Goal: Check status

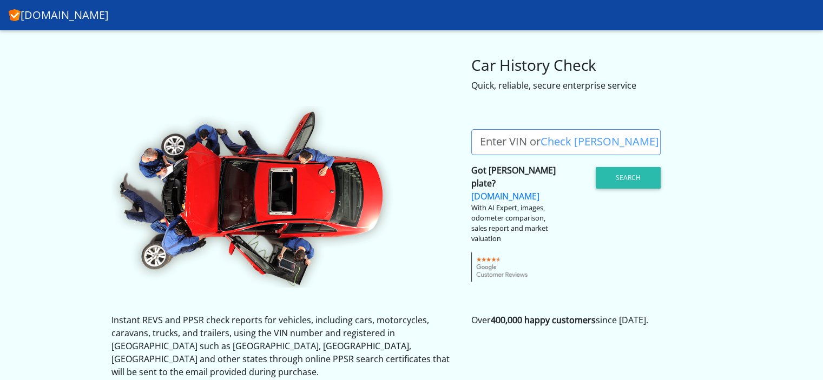
click at [508, 139] on label "Enter VIN or Check Rego" at bounding box center [569, 142] width 196 height 26
click at [508, 139] on input "Enter VIN or Check Rego" at bounding box center [565, 142] width 189 height 26
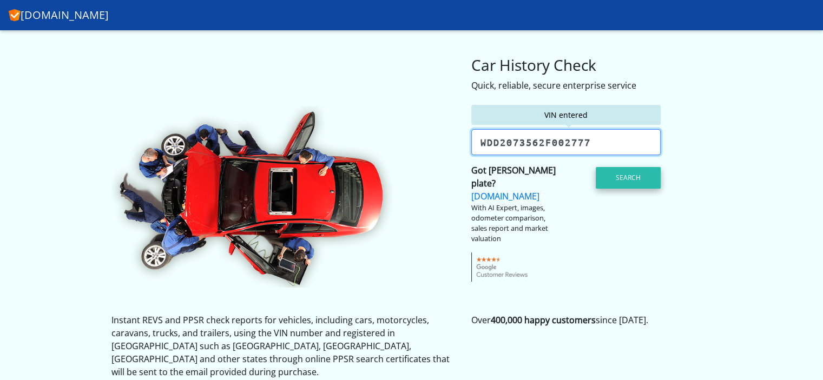
type input "Wdd2073562F002777"
click at [620, 179] on button "Search" at bounding box center [628, 178] width 65 height 22
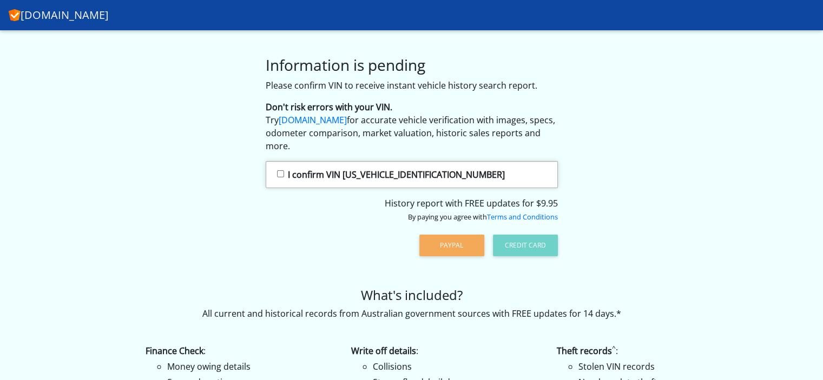
click at [278, 173] on input "I confirm VIN WDD2073562F002777" at bounding box center [280, 173] width 7 height 7
checkbox input "true"
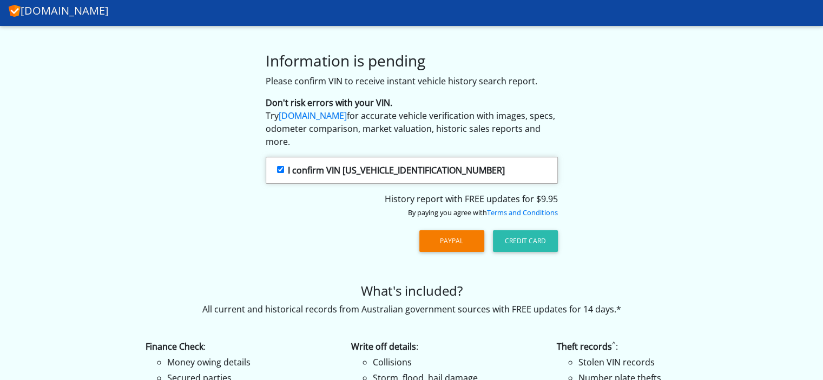
scroll to position [54, 0]
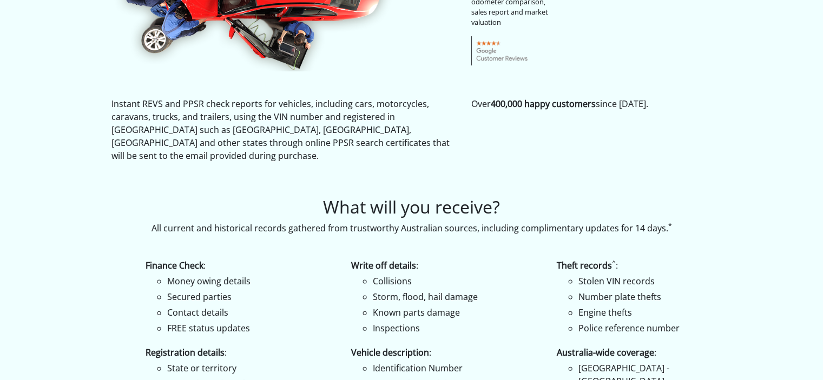
scroll to position [54, 0]
